Goal: Navigation & Orientation: Find specific page/section

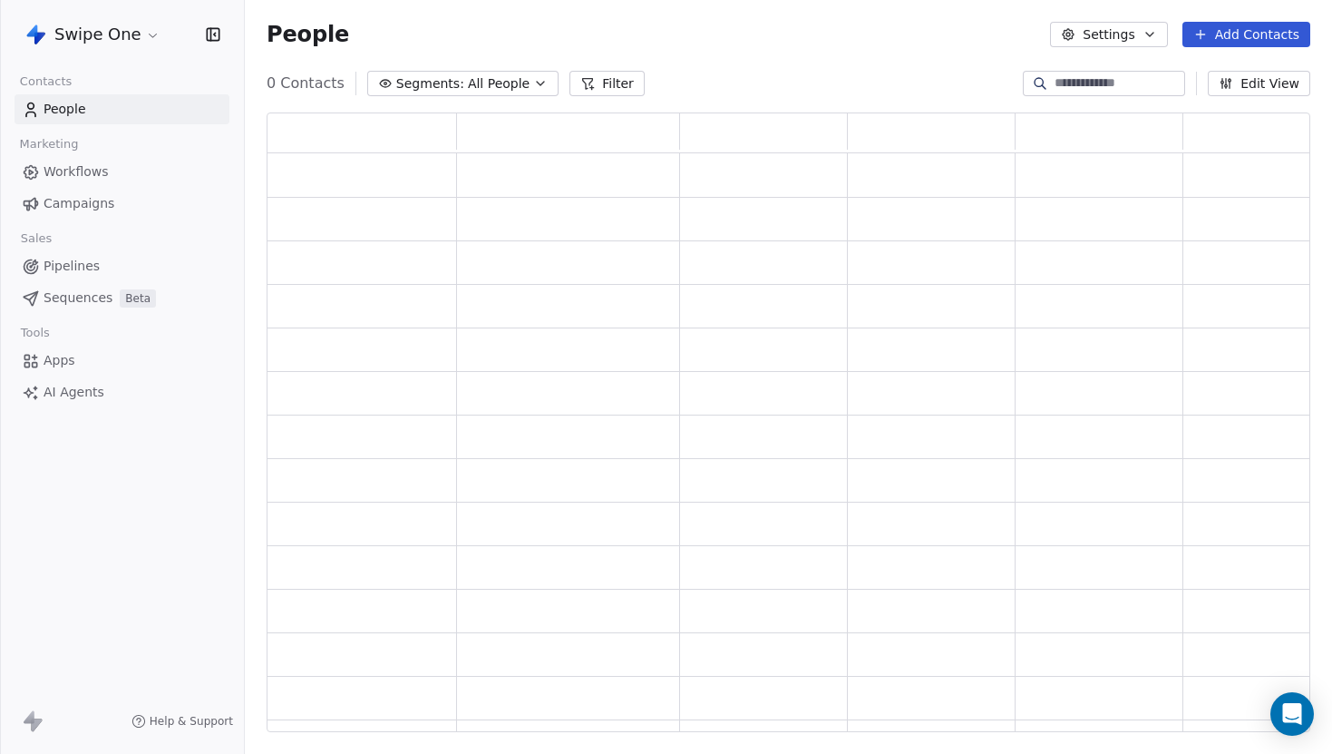
scroll to position [619, 1044]
click at [92, 32] on html "Swipe One Contacts People Marketing Workflows Campaigns Sales Pipelines Sequenc…" at bounding box center [666, 377] width 1332 height 754
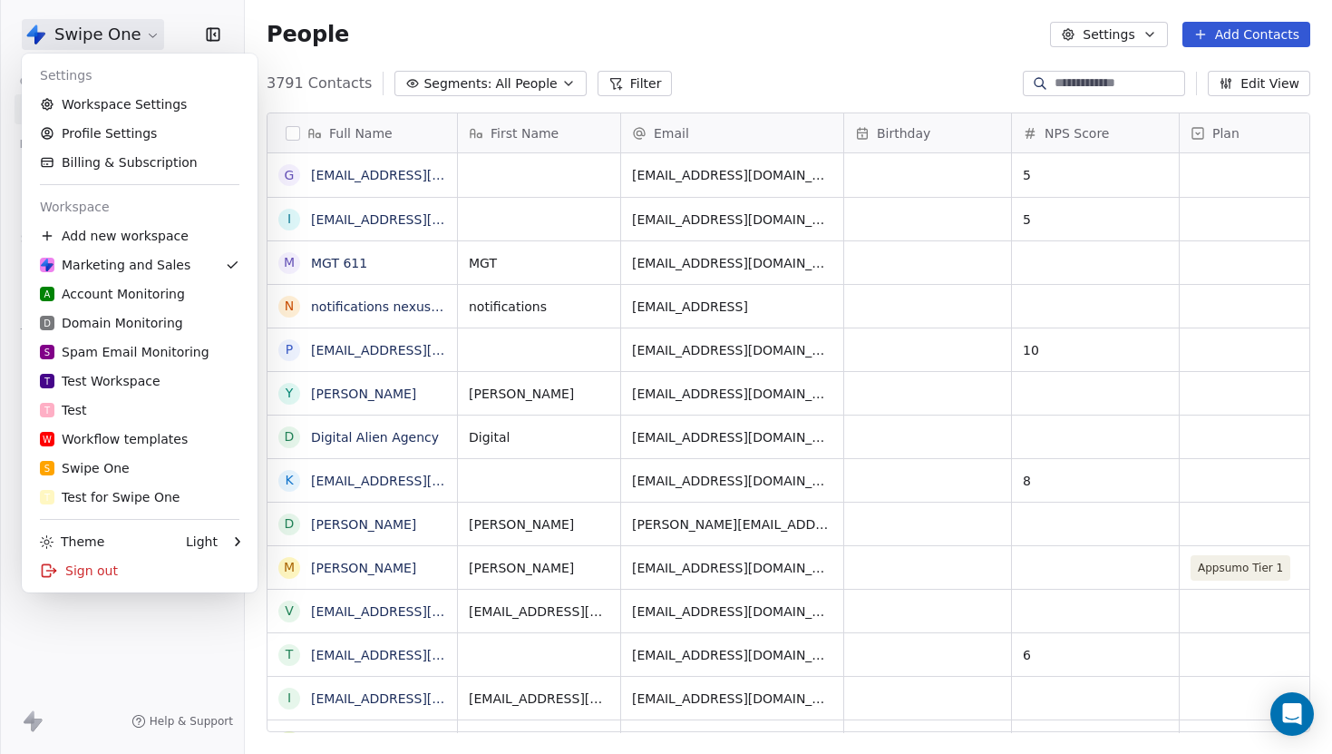
scroll to position [663, 1088]
click at [138, 321] on div "D Domain Monitoring" at bounding box center [111, 323] width 143 height 18
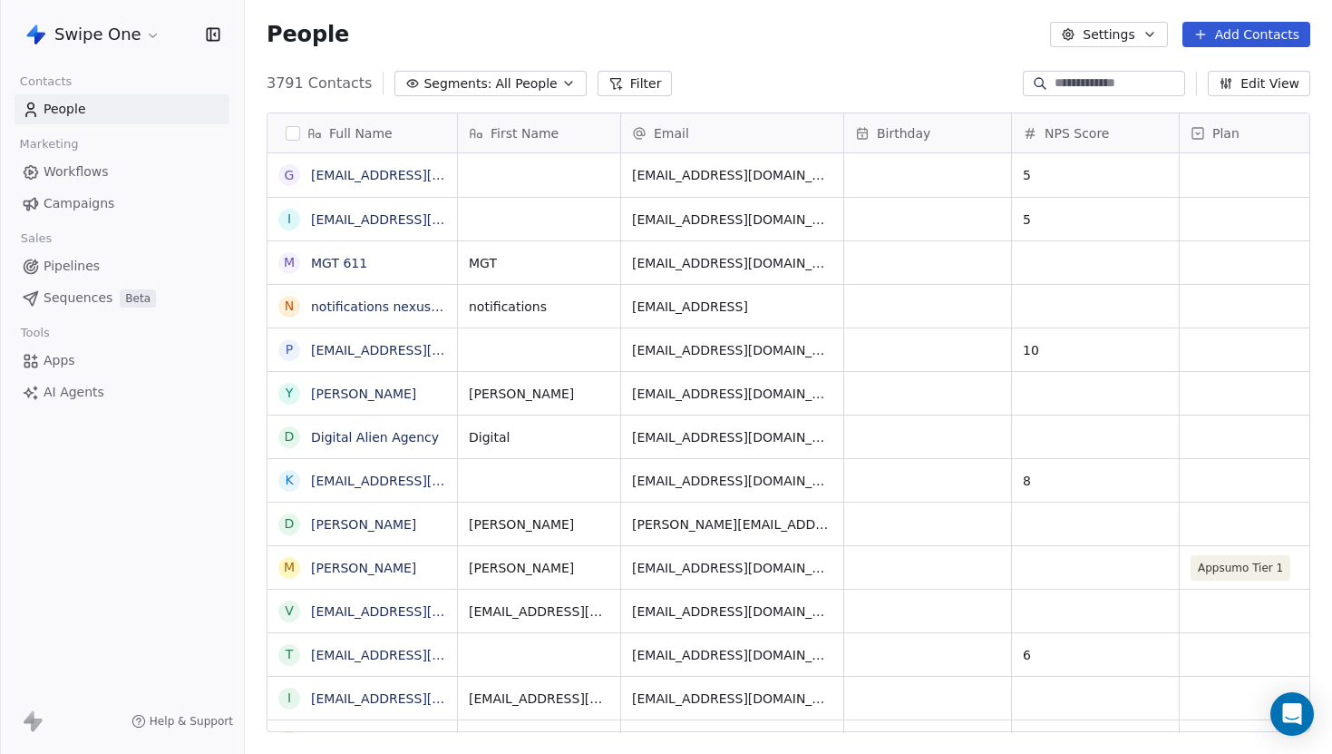
click at [138, 33] on html "Swipe One Contacts People Marketing Workflows Campaigns Sales Pipelines Sequenc…" at bounding box center [666, 377] width 1332 height 754
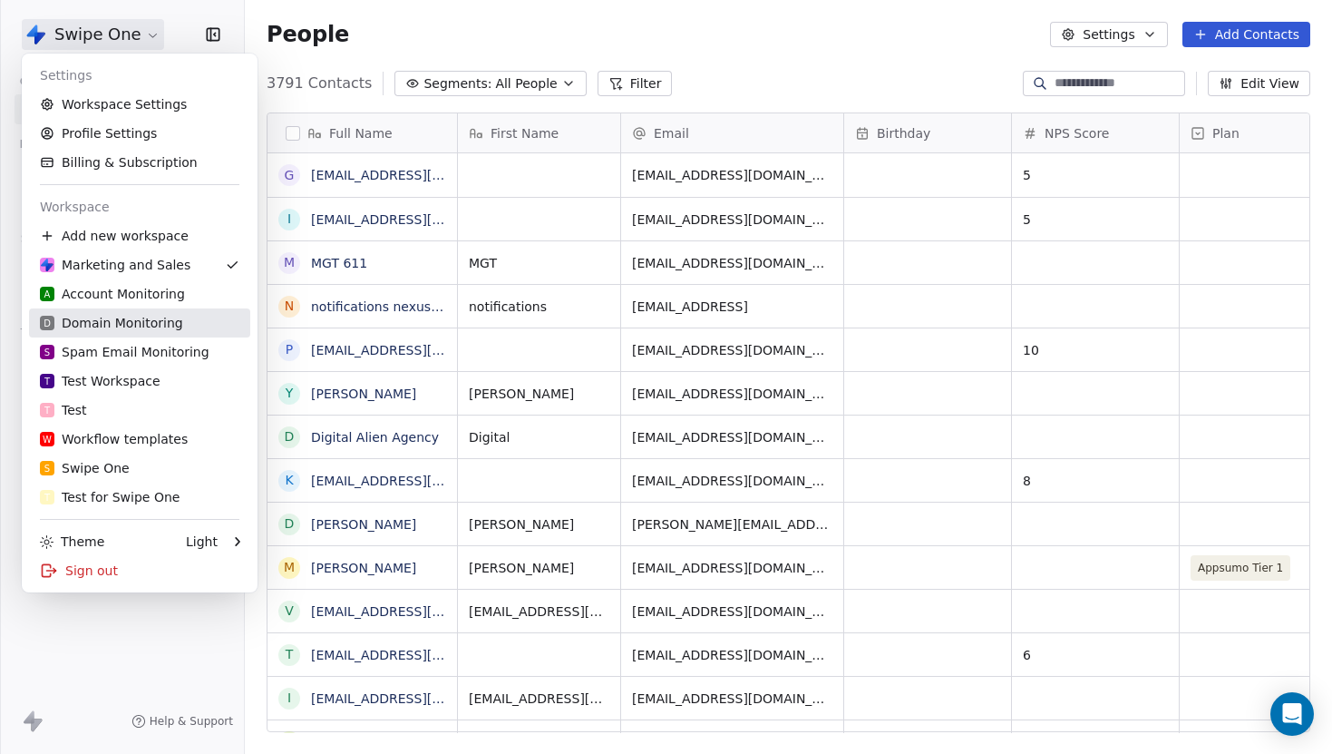
click at [151, 324] on div "D Domain Monitoring" at bounding box center [111, 323] width 143 height 18
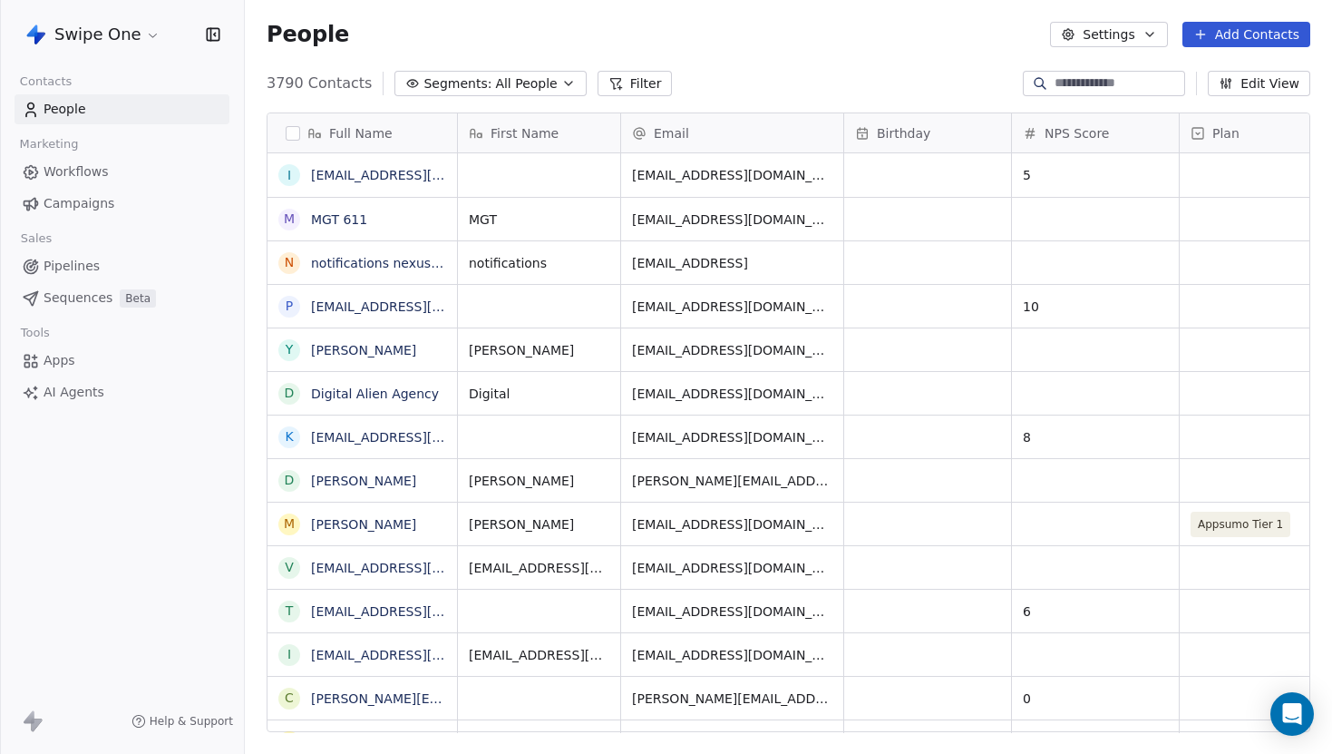
scroll to position [663, 1088]
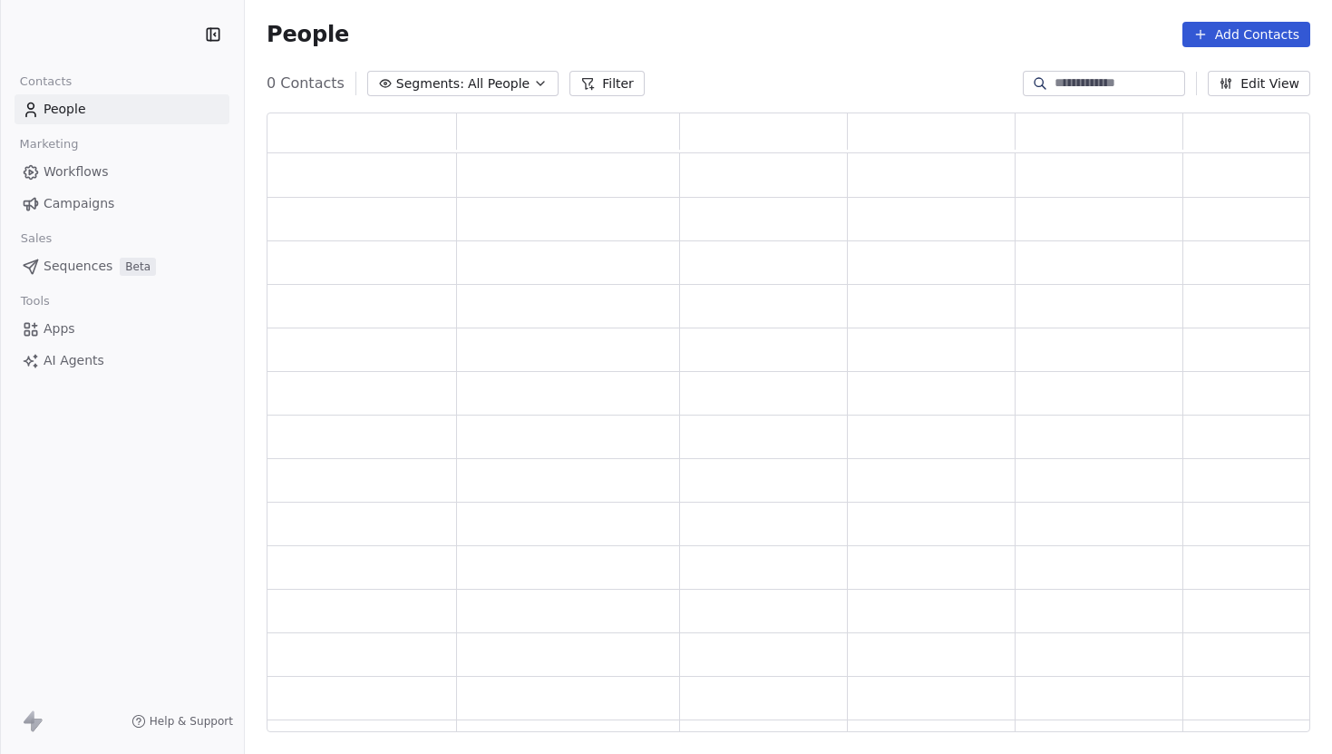
scroll to position [619, 1044]
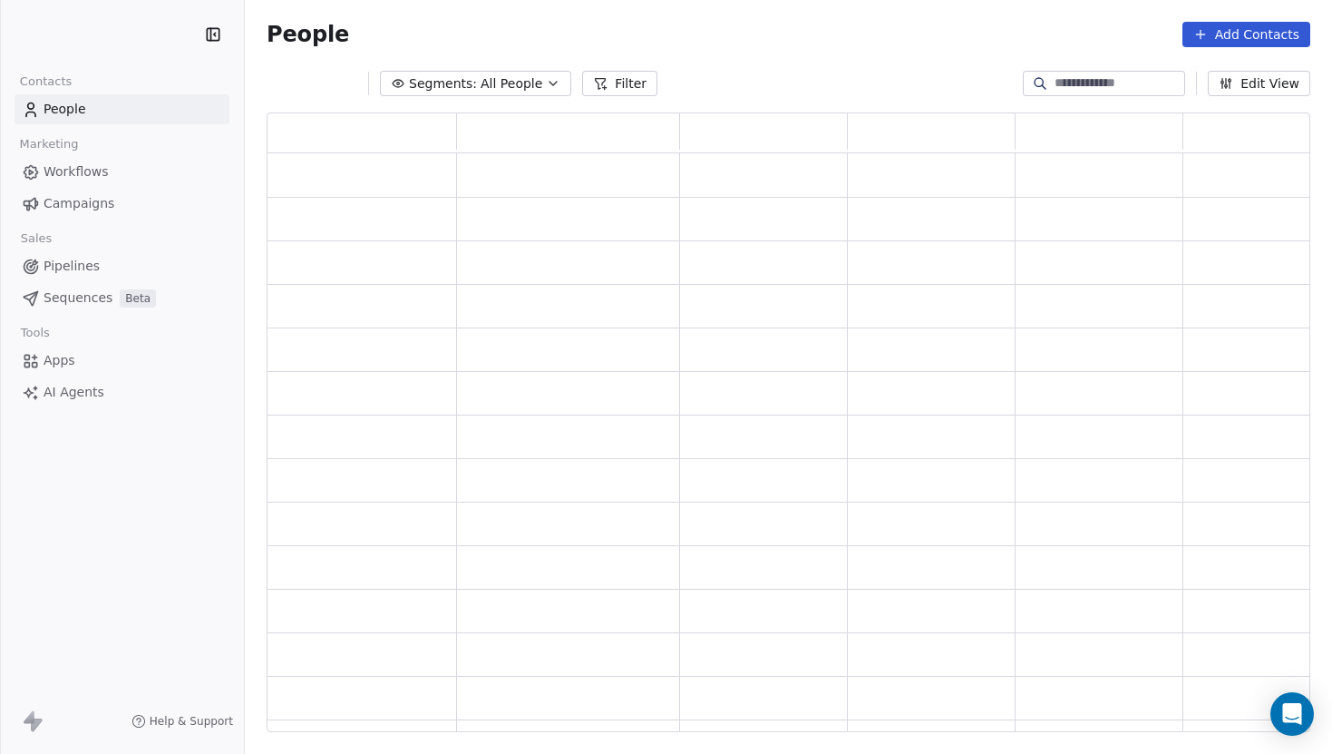
click at [82, 173] on span "Workflows" at bounding box center [76, 171] width 65 height 19
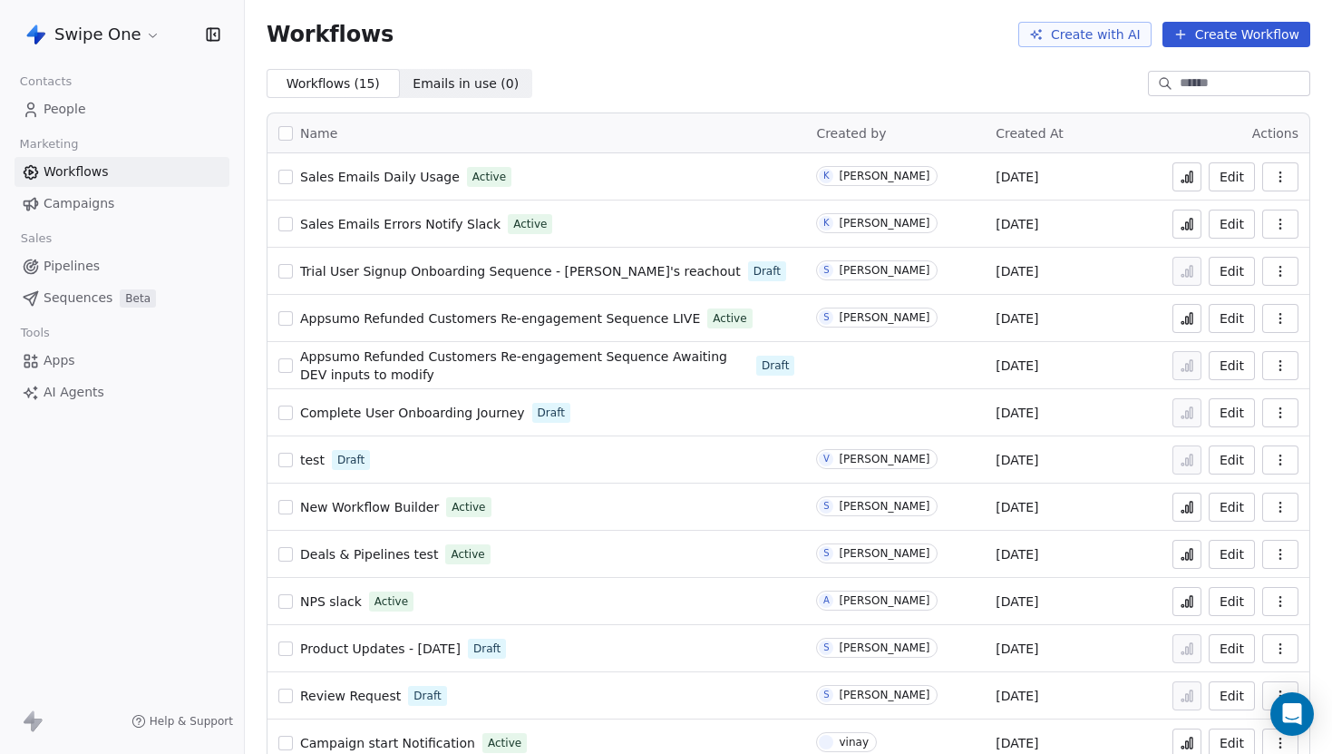
click at [76, 112] on span "People" at bounding box center [65, 109] width 43 height 19
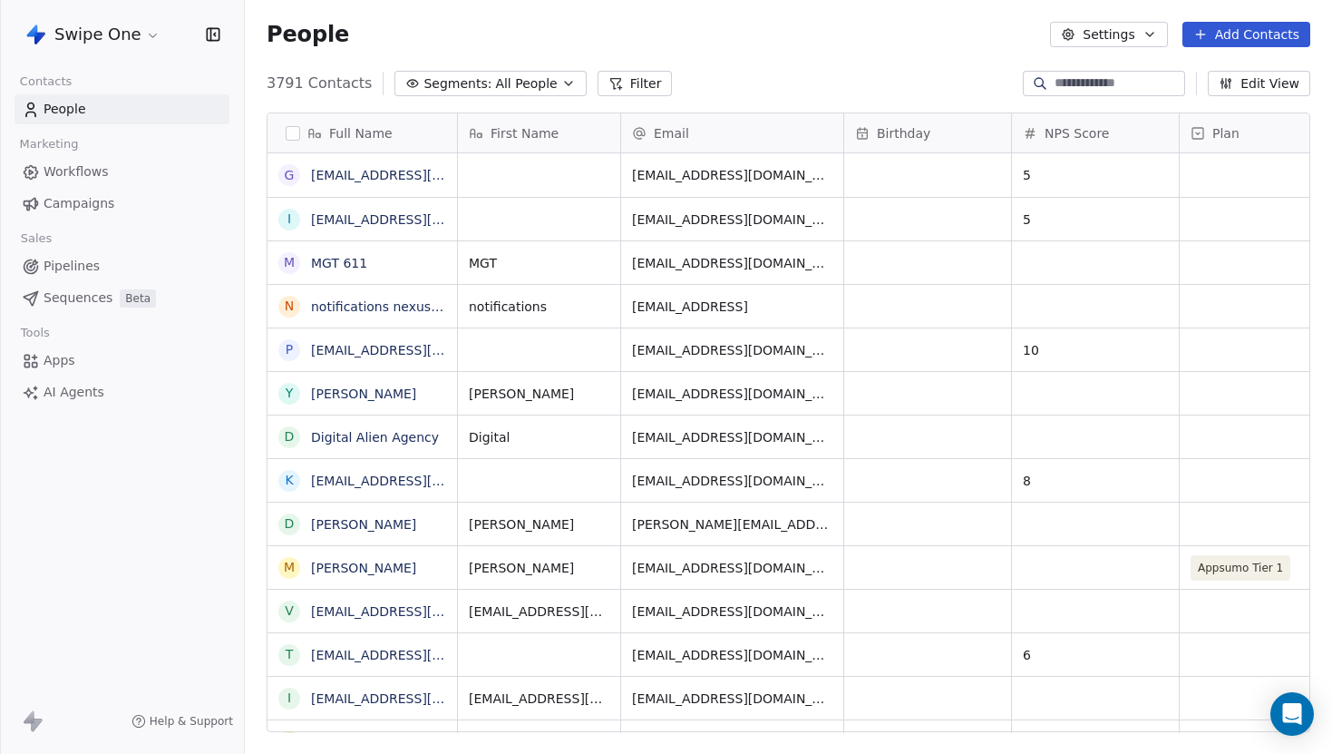
scroll to position [663, 1088]
click at [87, 179] on span "Workflows" at bounding box center [76, 171] width 65 height 19
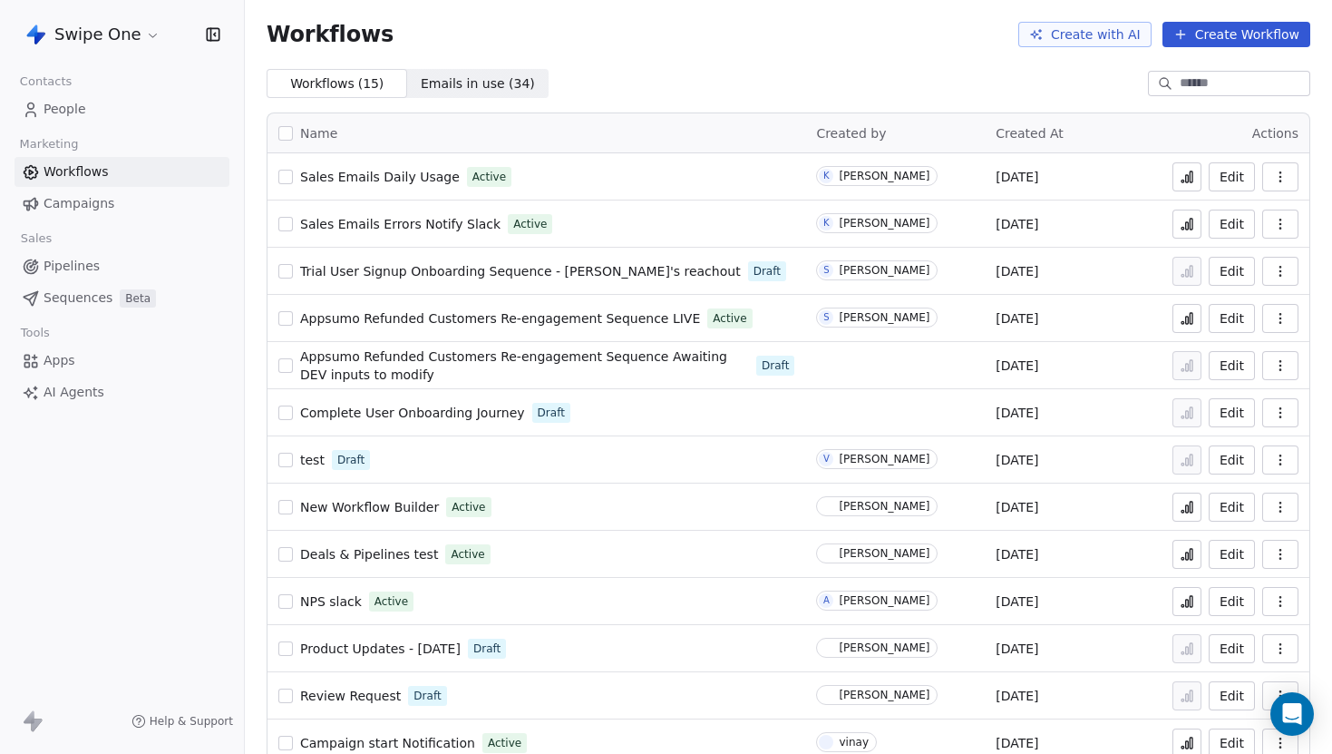
click at [92, 200] on span "Campaigns" at bounding box center [79, 203] width 71 height 19
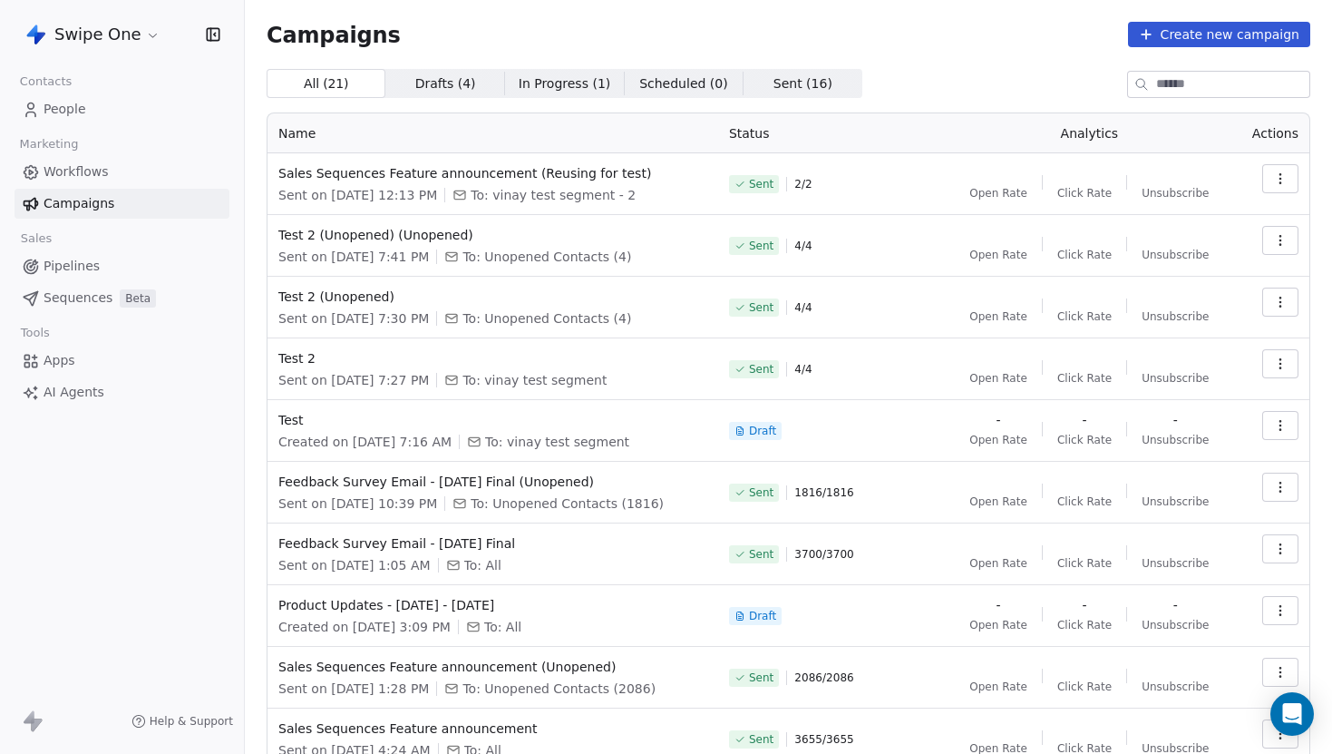
click at [79, 271] on span "Pipelines" at bounding box center [72, 266] width 56 height 19
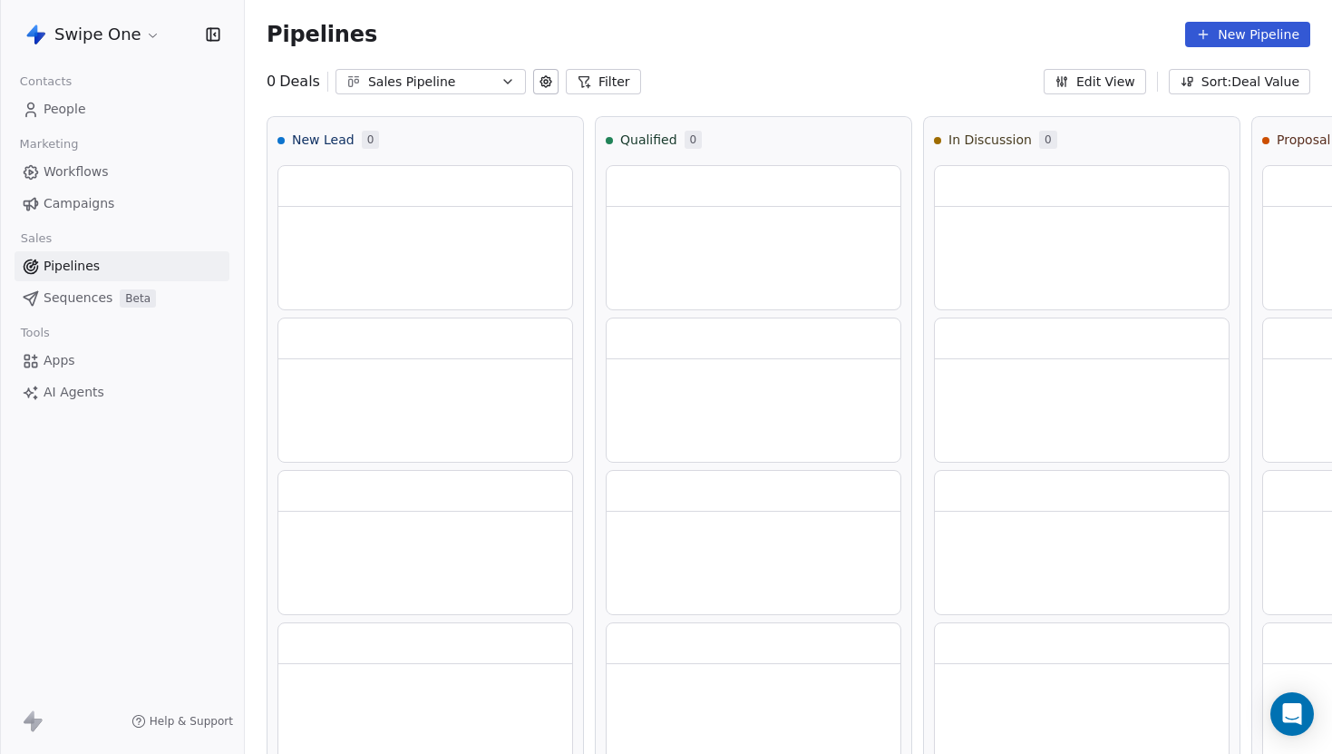
click at [83, 295] on span "Sequences" at bounding box center [78, 297] width 69 height 19
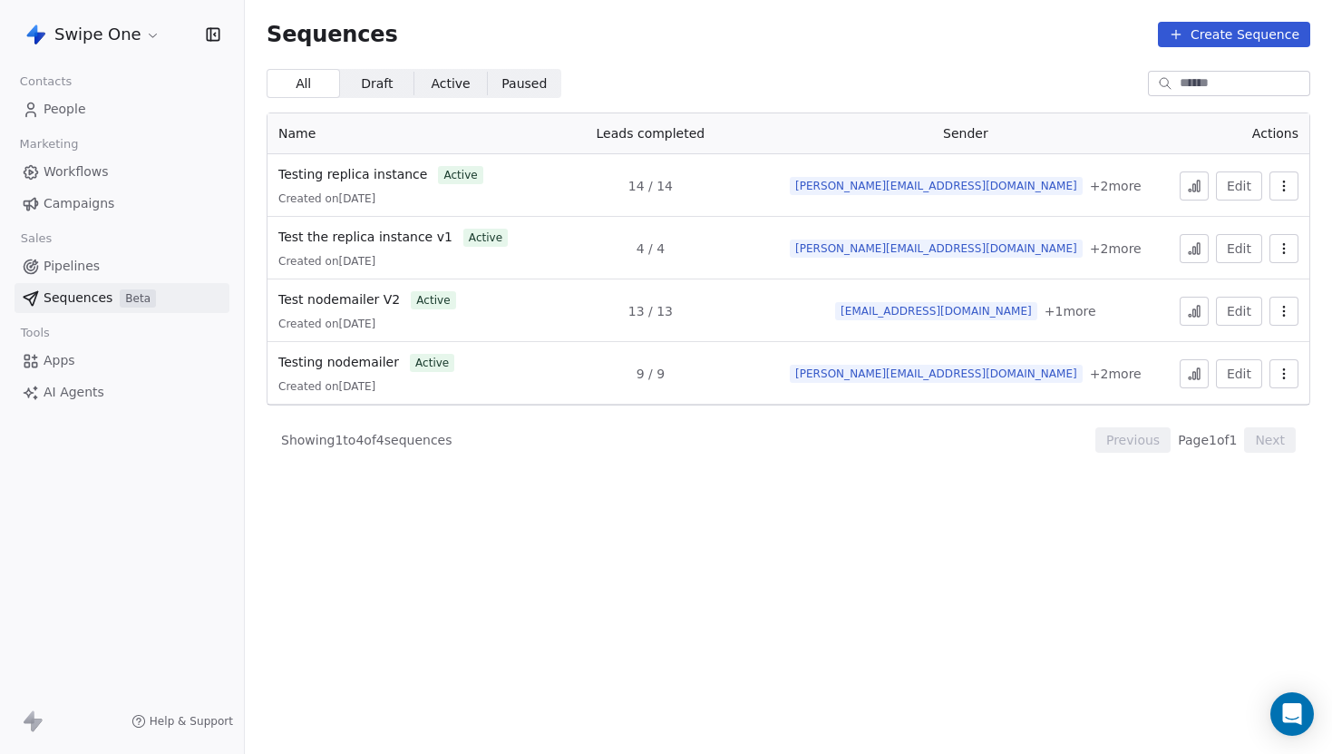
click at [67, 113] on span "People" at bounding box center [65, 109] width 43 height 19
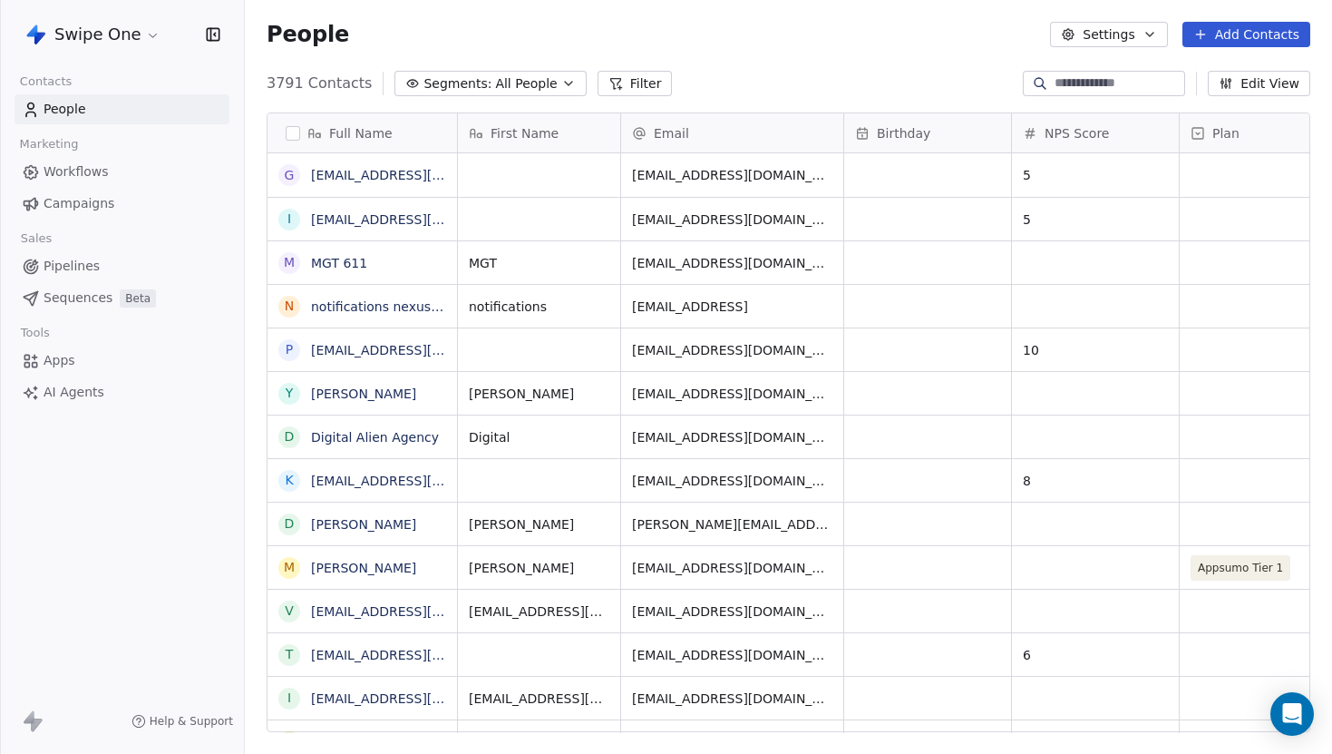
scroll to position [663, 1088]
